Goal: Task Accomplishment & Management: Manage account settings

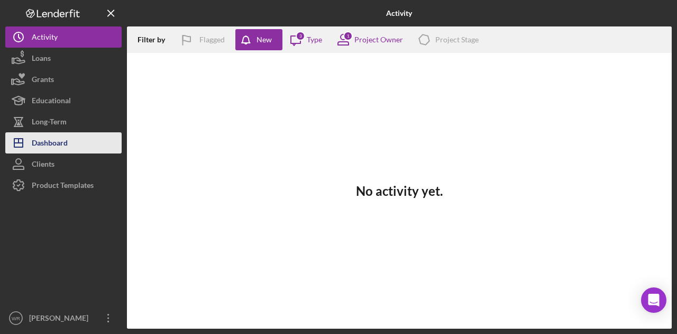
click at [71, 135] on button "Icon/Dashboard Dashboard" at bounding box center [63, 142] width 116 height 21
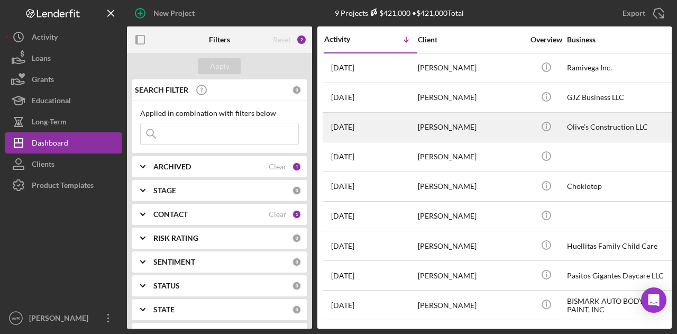
click at [454, 126] on div "[PERSON_NAME]" at bounding box center [471, 127] width 106 height 28
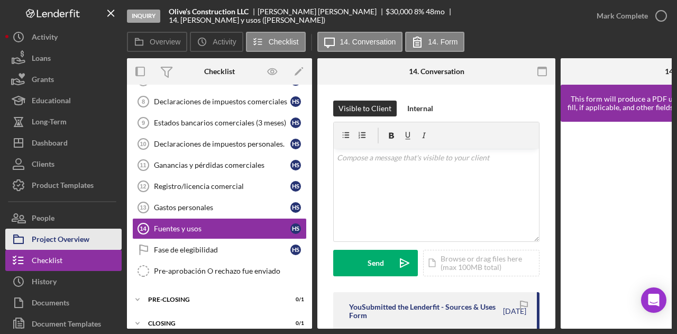
scroll to position [173, 0]
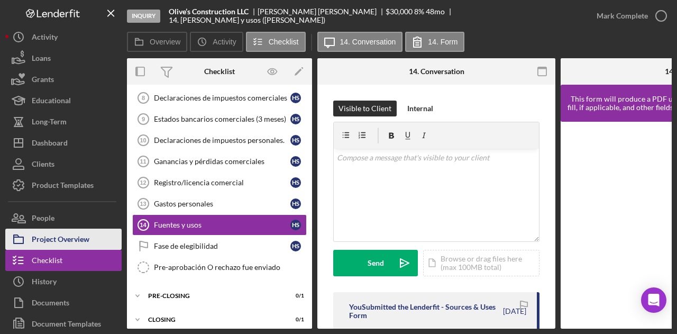
click at [52, 236] on div "Project Overview" at bounding box center [61, 241] width 58 height 24
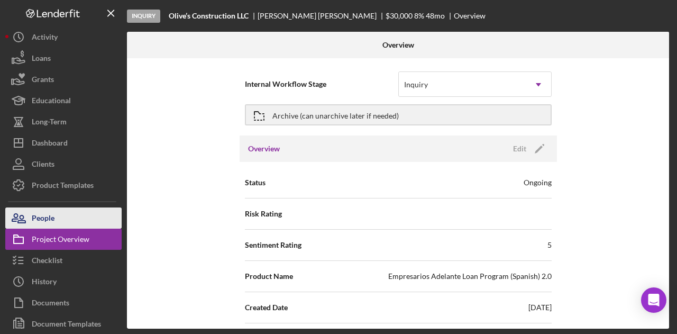
click at [66, 220] on button "People" at bounding box center [63, 217] width 116 height 21
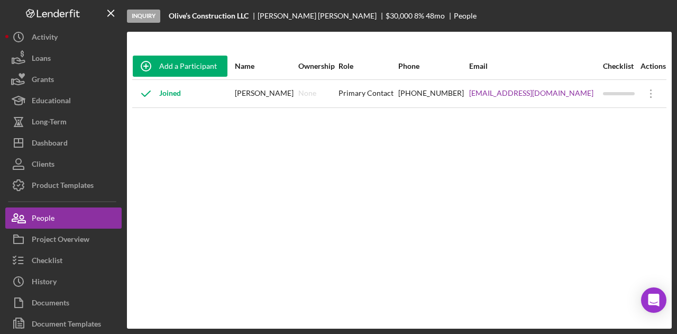
click at [146, 240] on div "Add a Participant Name Ownership Role Phone Email Checklist Actions Joined [PER…" at bounding box center [399, 180] width 545 height 255
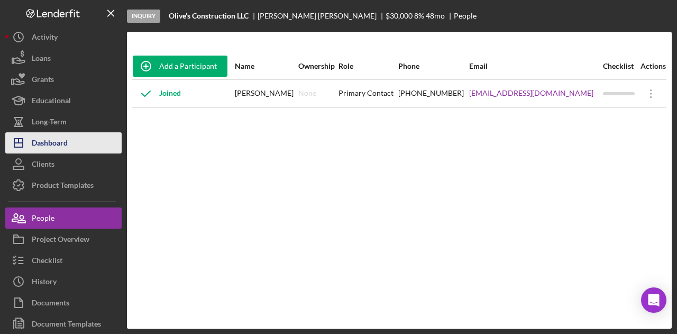
click at [76, 138] on button "Icon/Dashboard Dashboard" at bounding box center [63, 142] width 116 height 21
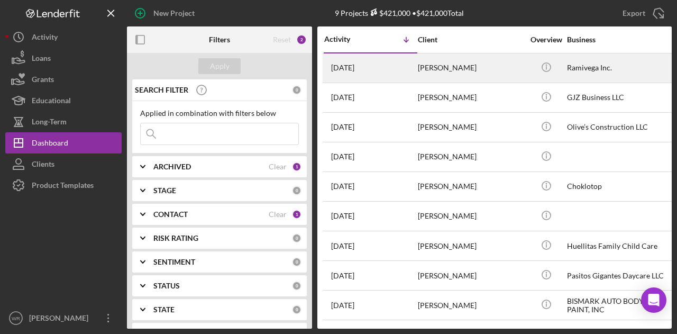
click at [453, 72] on div "[PERSON_NAME]" at bounding box center [471, 68] width 106 height 28
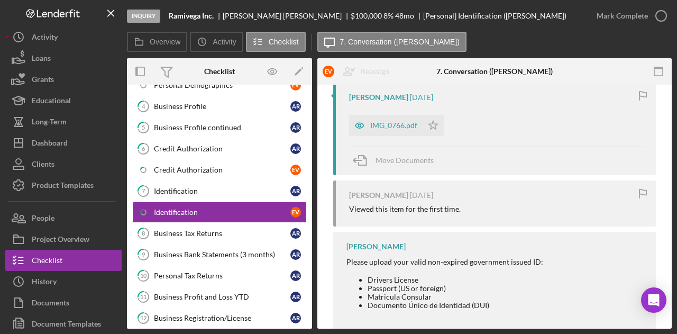
scroll to position [212, 0]
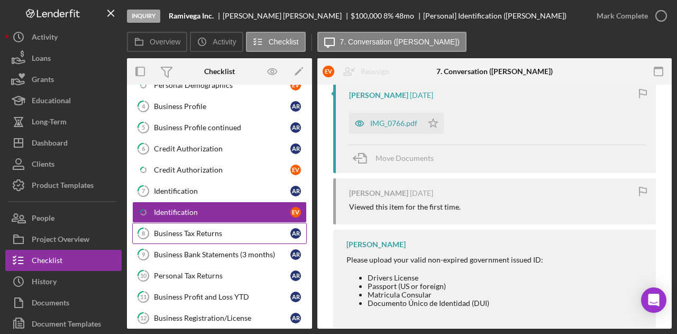
click at [194, 229] on div "Business Tax Returns" at bounding box center [222, 233] width 137 height 8
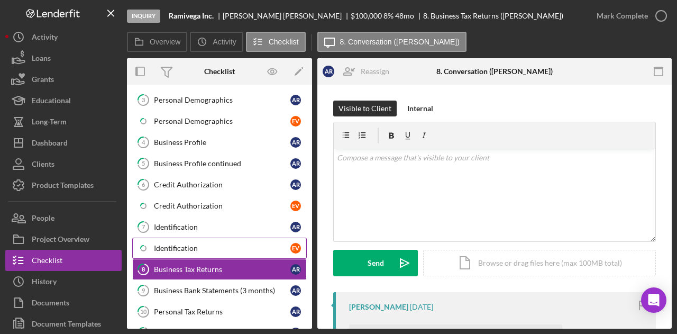
scroll to position [113, 0]
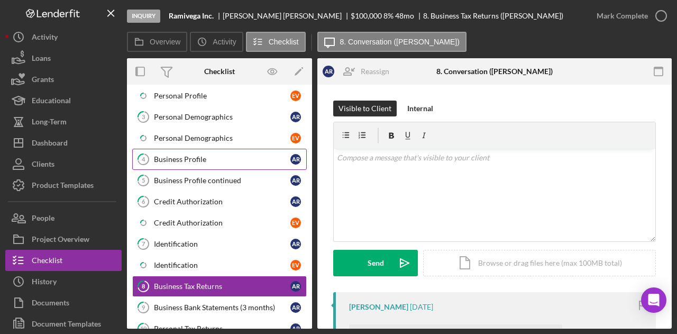
click at [207, 155] on div "Business Profile" at bounding box center [222, 159] width 137 height 8
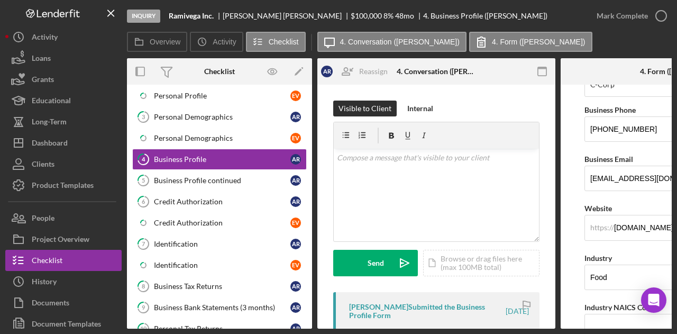
scroll to position [212, 0]
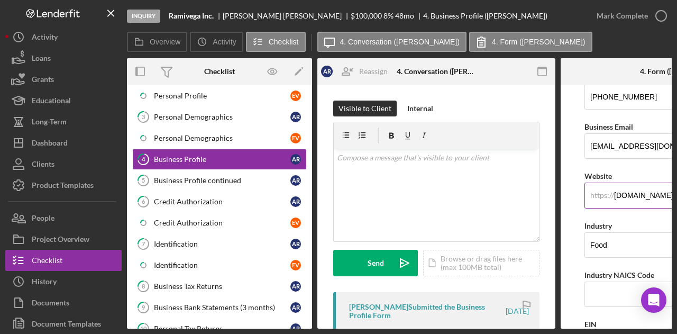
click at [620, 195] on input "[DOMAIN_NAME]" at bounding box center [680, 195] width 191 height 25
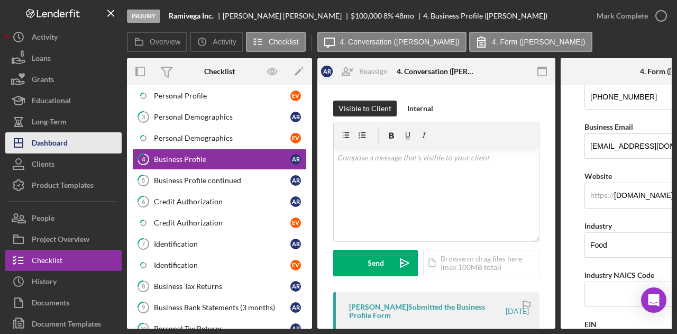
click at [90, 139] on button "Icon/Dashboard Dashboard" at bounding box center [63, 142] width 116 height 21
